Goal: Find contact information: Find contact information

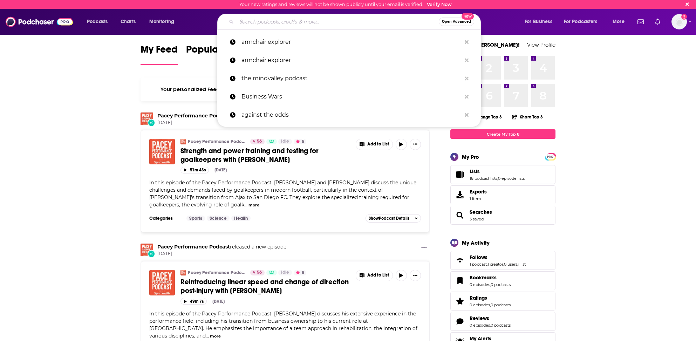
click at [248, 22] on input "Search podcasts, credits, & more..." at bounding box center [338, 21] width 202 height 11
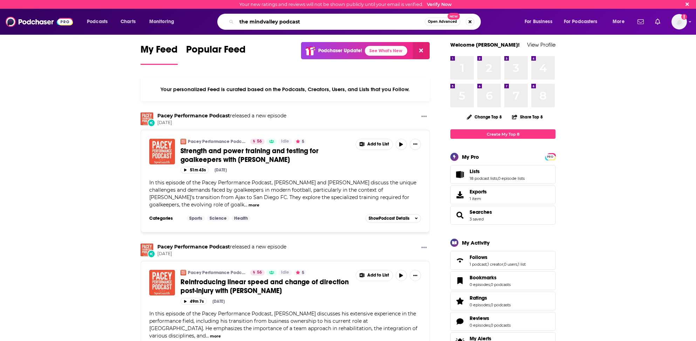
type input "the mindvalley podcast"
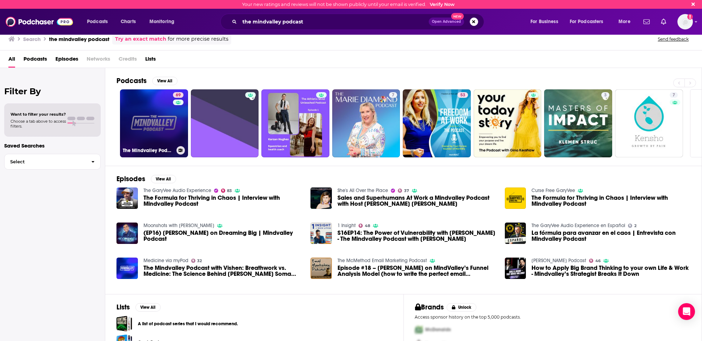
click at [133, 127] on link "69 The Mindvalley Podcast" at bounding box center [154, 123] width 68 height 68
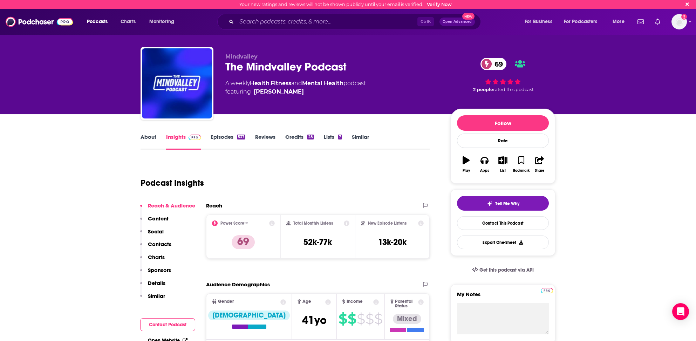
click at [160, 242] on p "Contacts" at bounding box center [159, 244] width 23 height 7
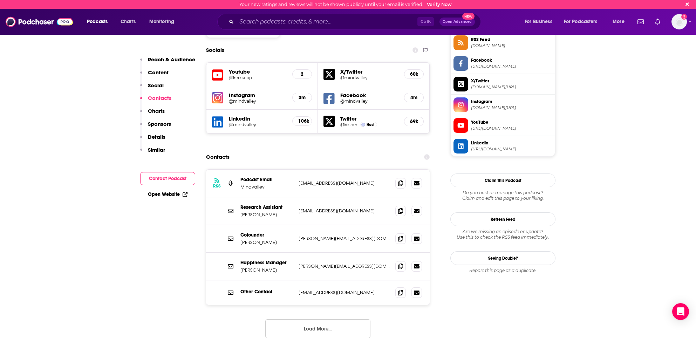
scroll to position [608, 0]
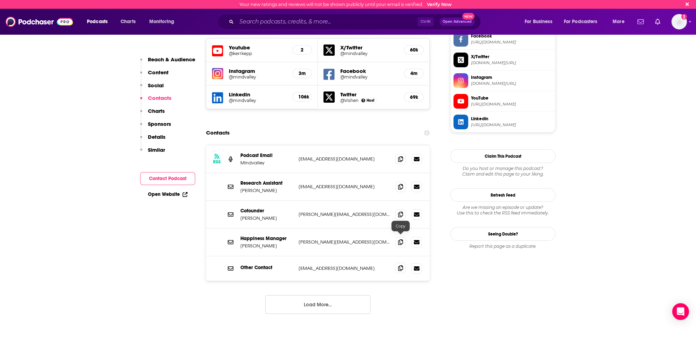
click at [401, 265] on icon at bounding box center [400, 268] width 5 height 6
